Goal: Find specific page/section: Find specific page/section

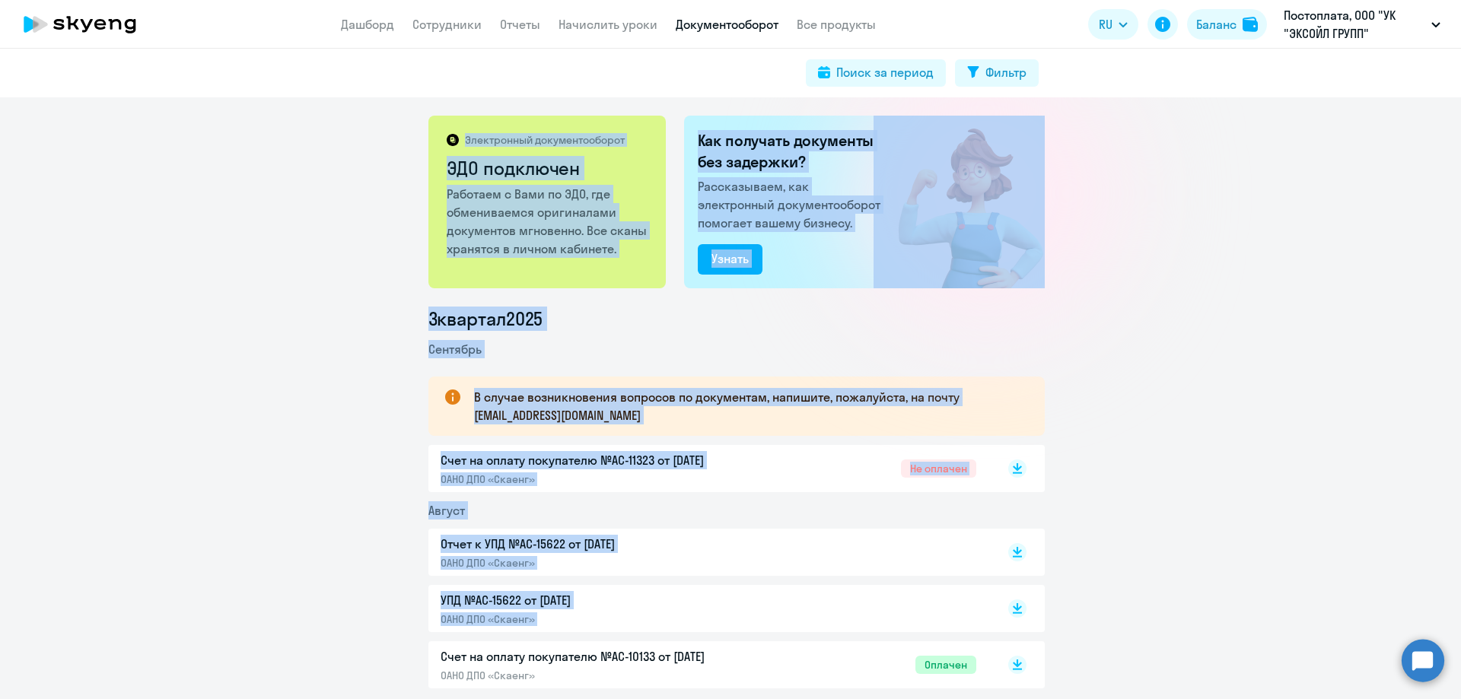
drag, startPoint x: 365, startPoint y: 108, endPoint x: 1133, endPoint y: 572, distance: 897.1
click at [1097, 618] on div "Электронный документооборот ЭДО подключен Работаем с Вами по ЭДО, где обменивае…" at bounding box center [730, 398] width 1461 height 602
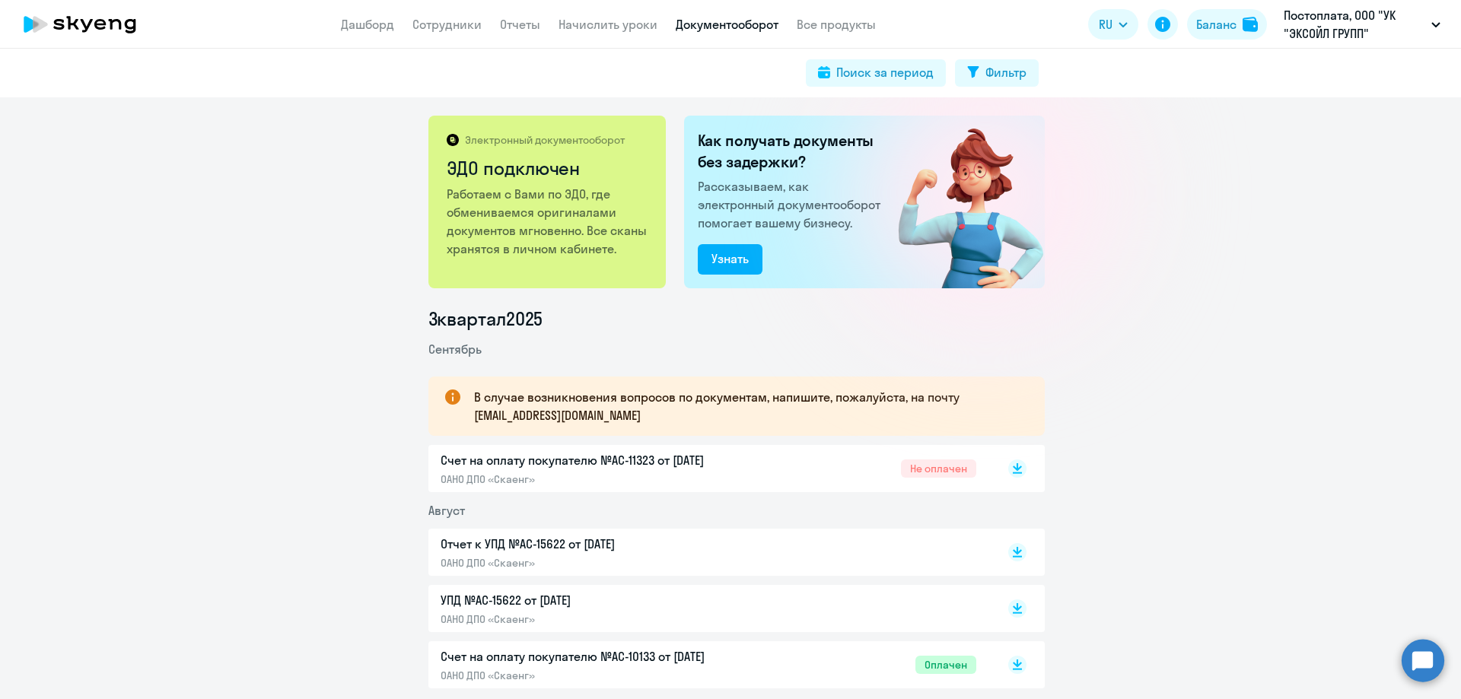
scroll to position [76, 0]
